Goal: Information Seeking & Learning: Find specific page/section

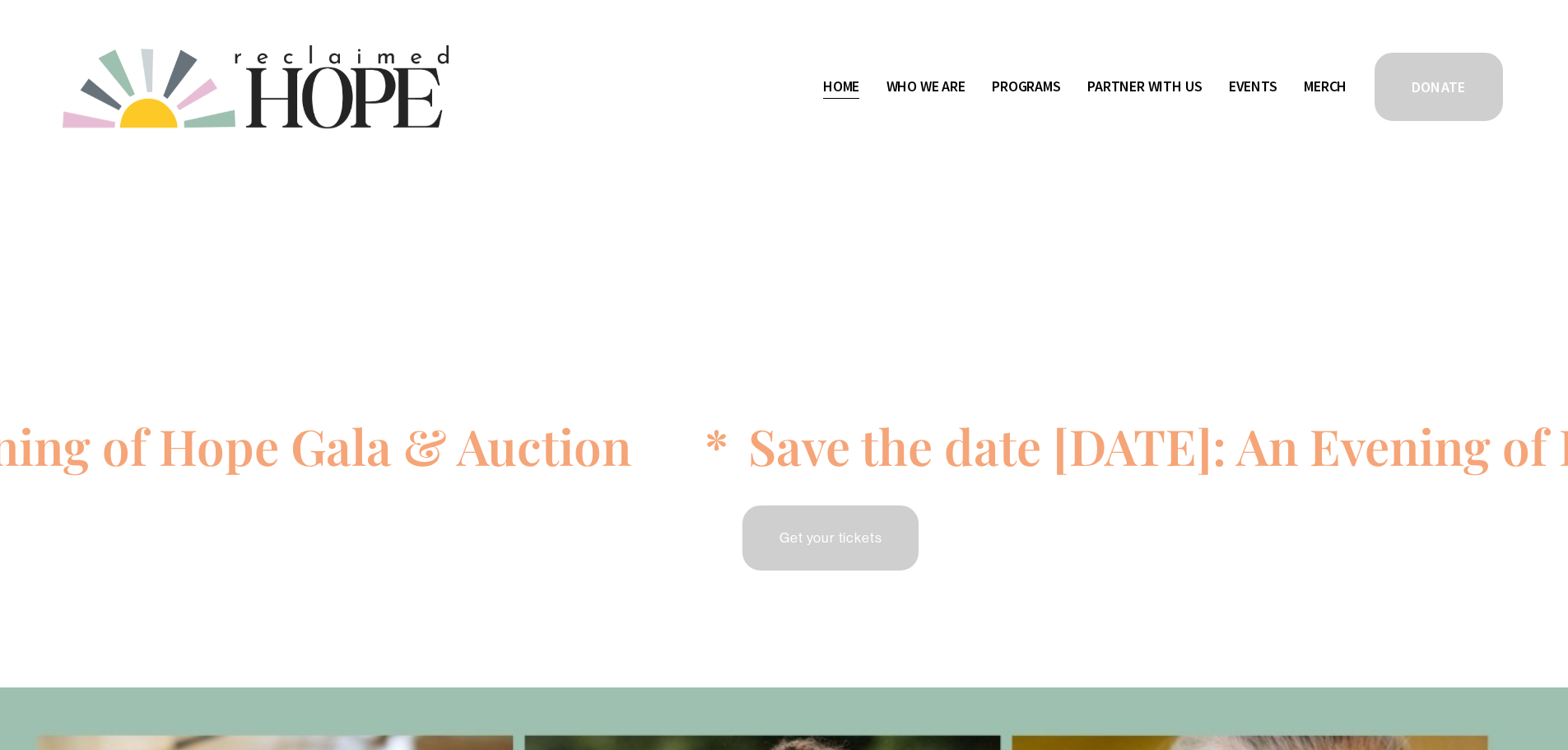
click at [0, 0] on span "Public Documents" at bounding box center [0, 0] width 0 height 0
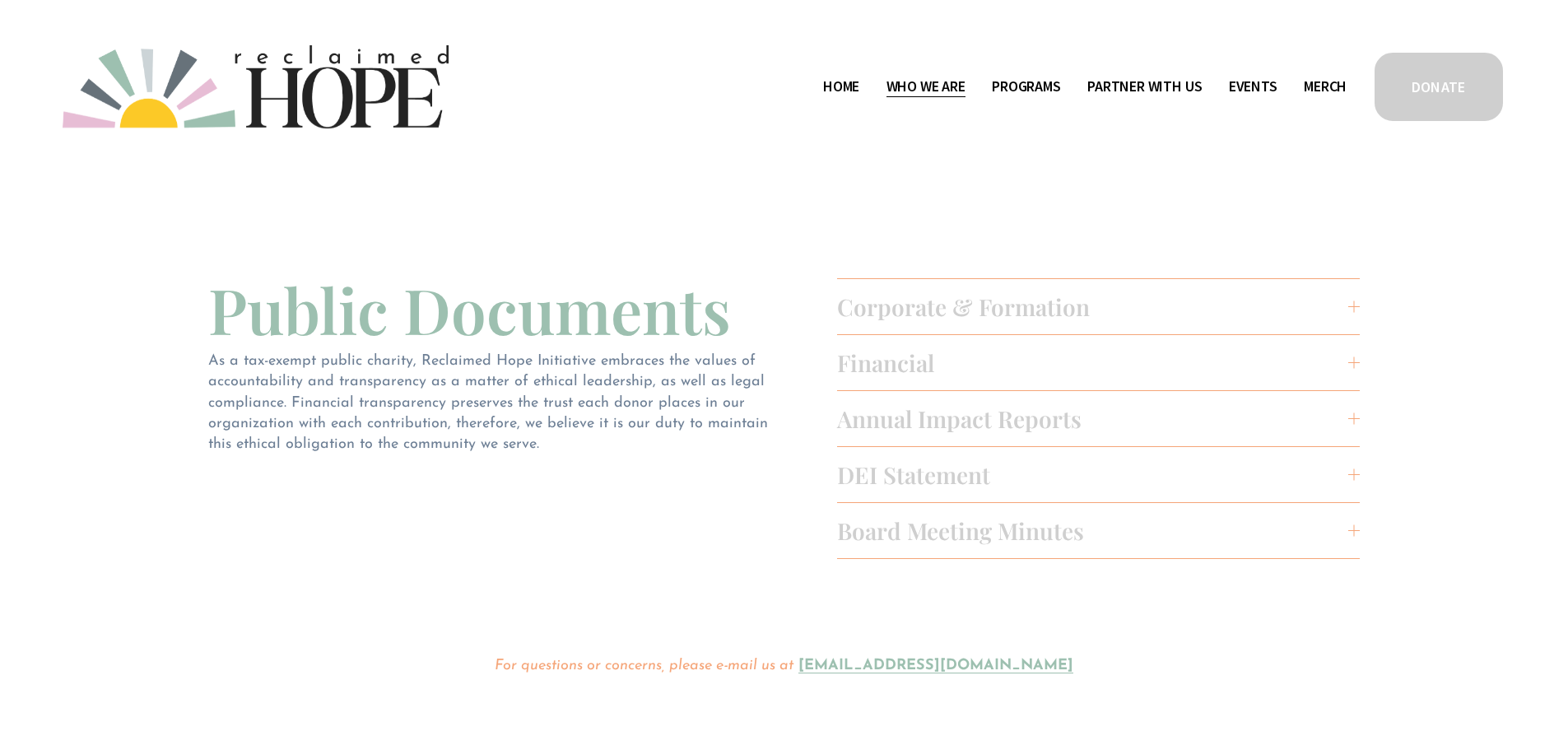
click at [902, 359] on span "Financial" at bounding box center [1093, 363] width 512 height 31
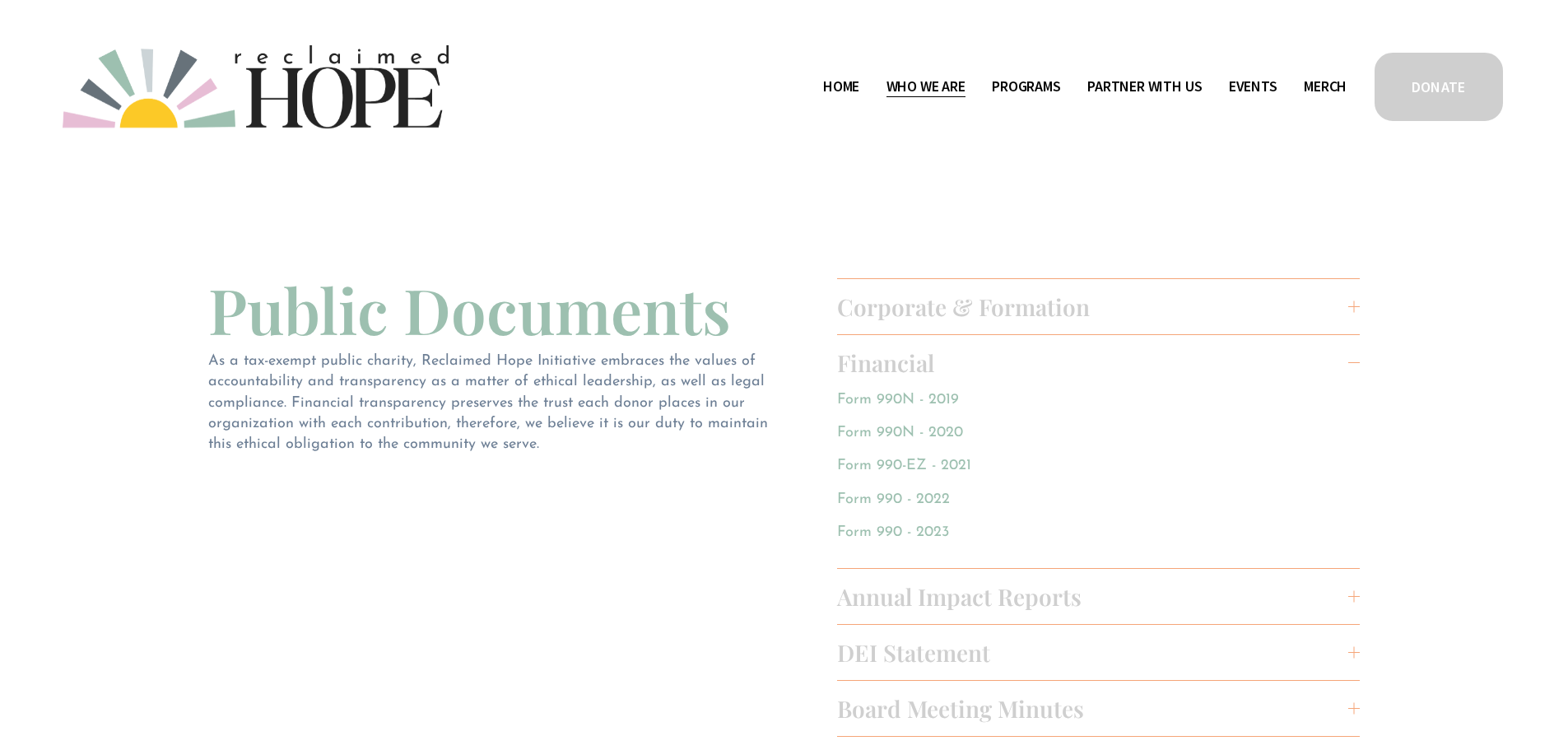
click at [830, 76] on link "Home" at bounding box center [841, 87] width 36 height 26
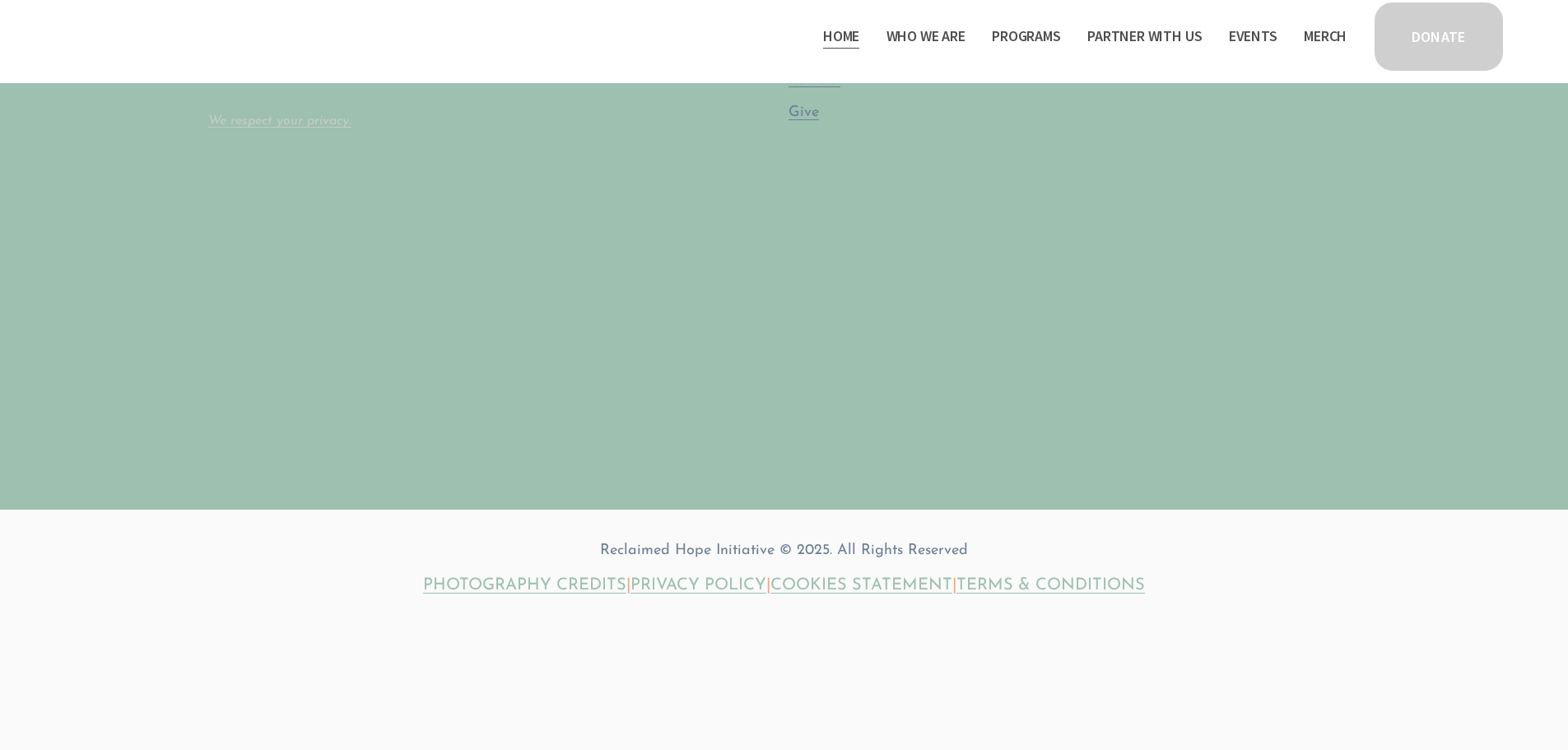
scroll to position [5104, 0]
